Goal: Navigation & Orientation: Find specific page/section

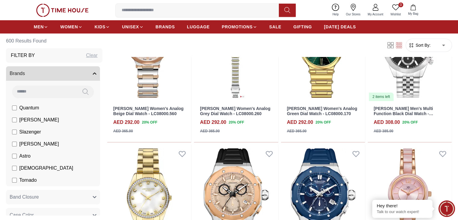
scroll to position [395, 0]
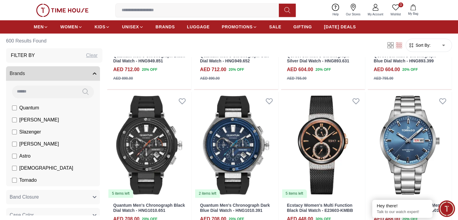
scroll to position [1228, 0]
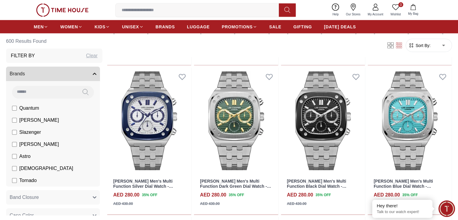
scroll to position [1700, 0]
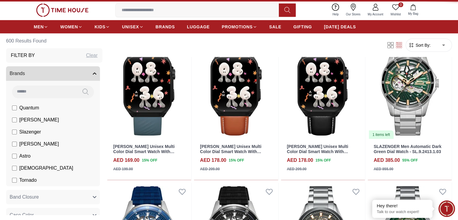
scroll to position [0, 0]
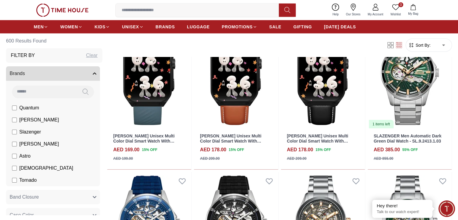
scroll to position [2193, 0]
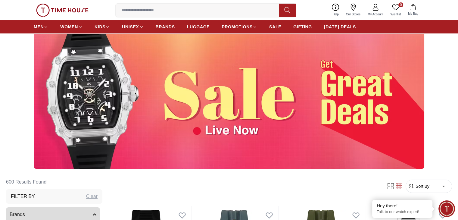
scroll to position [0, 0]
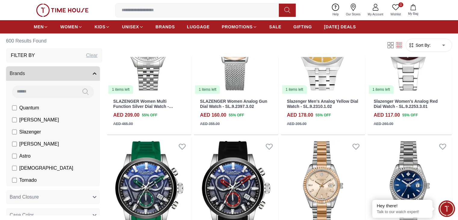
scroll to position [2675, 0]
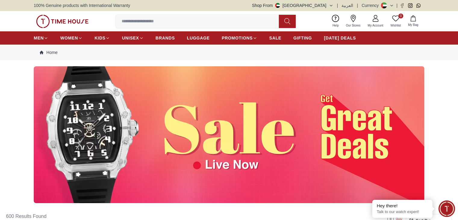
scroll to position [2116, 0]
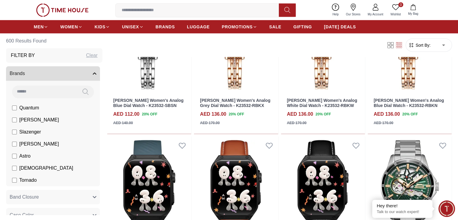
scroll to position [1217, 0]
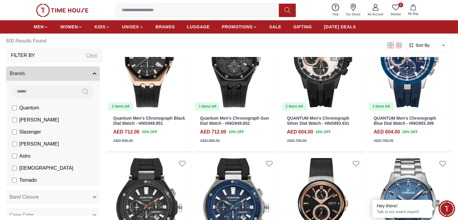
scroll to position [468, 0]
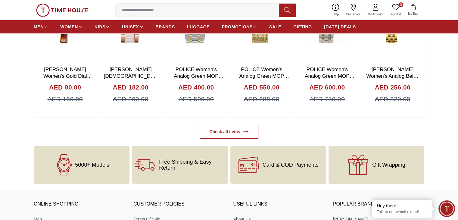
scroll to position [2261, 0]
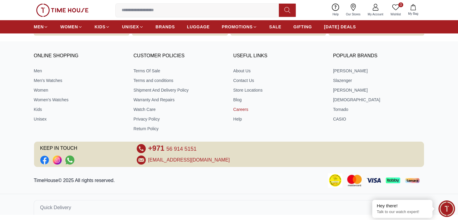
click at [241, 106] on link "Careers" at bounding box center [278, 109] width 91 height 6
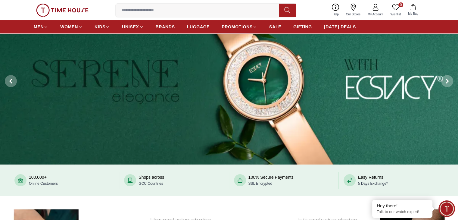
scroll to position [0, 0]
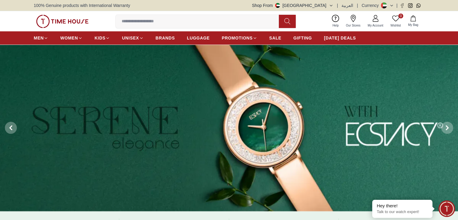
click at [330, 5] on button "Shop From [GEOGRAPHIC_DATA]" at bounding box center [292, 5] width 81 height 6
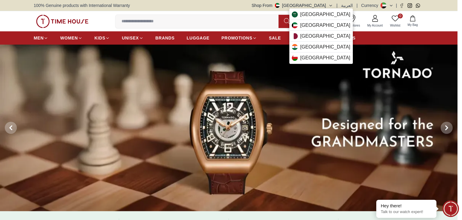
click at [252, 28] on div at bounding box center [231, 110] width 462 height 220
